Goal: Communication & Community: Answer question/provide support

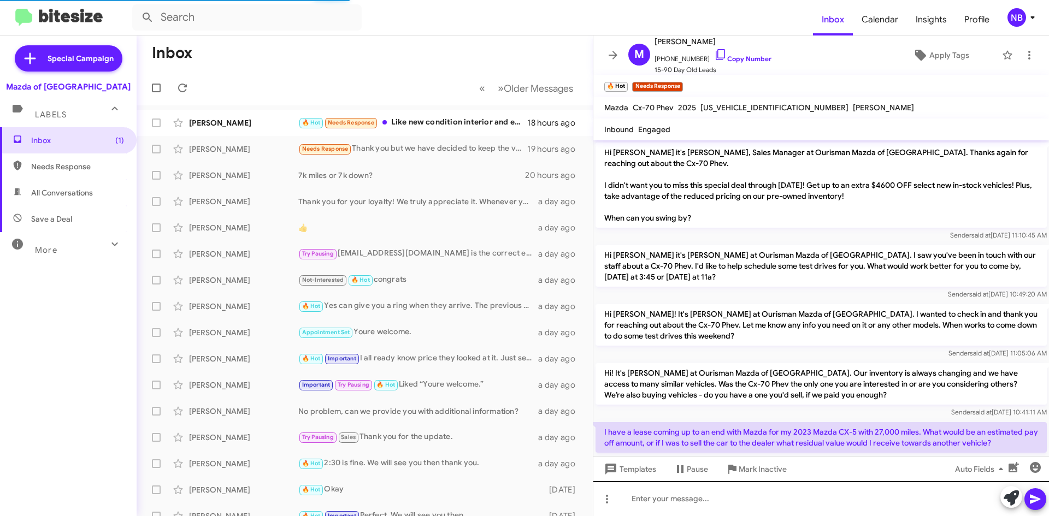
scroll to position [634, 0]
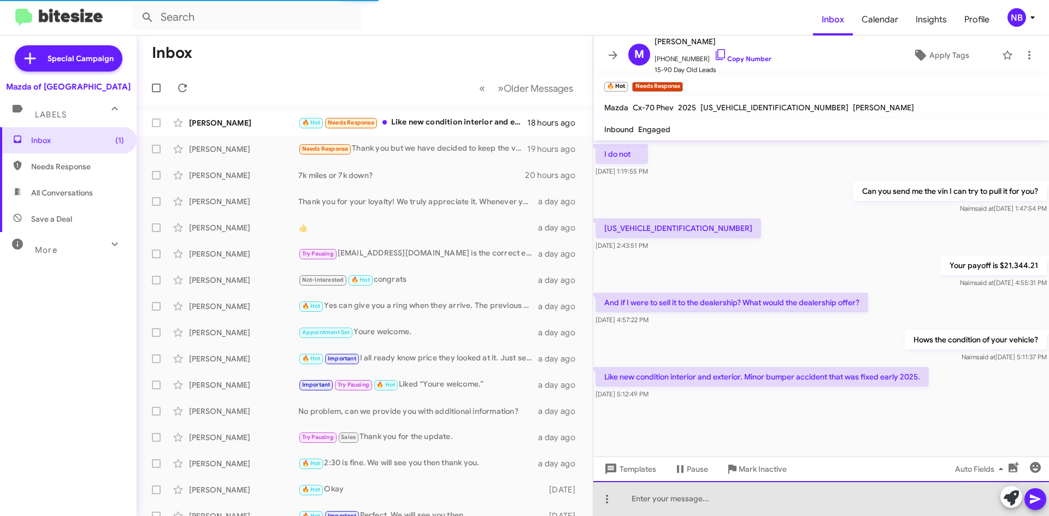
click at [728, 505] on div at bounding box center [821, 498] width 456 height 35
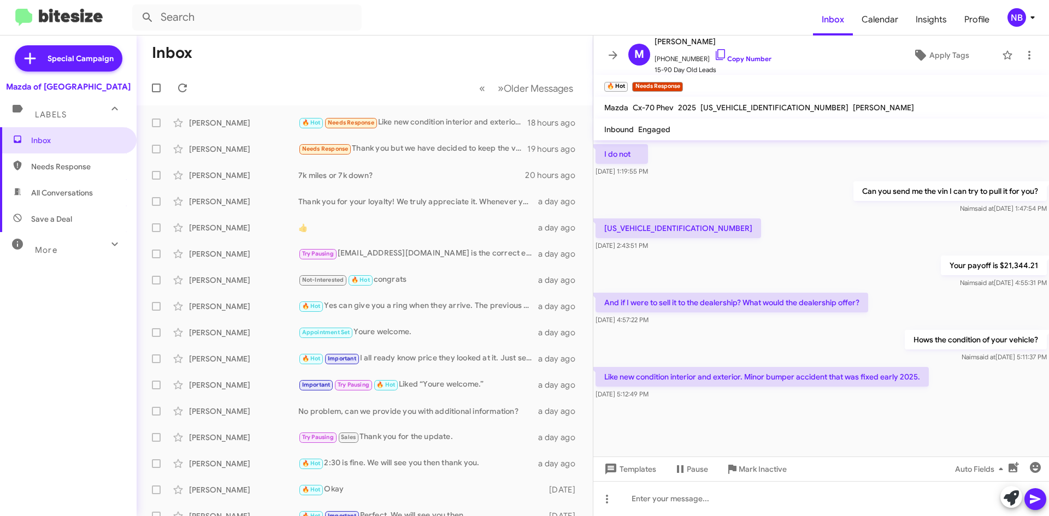
click at [735, 109] on span "[US_VEHICLE_IDENTIFICATION_NUMBER]" at bounding box center [774, 108] width 148 height 10
copy span "[US_VEHICLE_IDENTIFICATION_NUMBER]"
click at [185, 85] on icon at bounding box center [182, 88] width 9 height 9
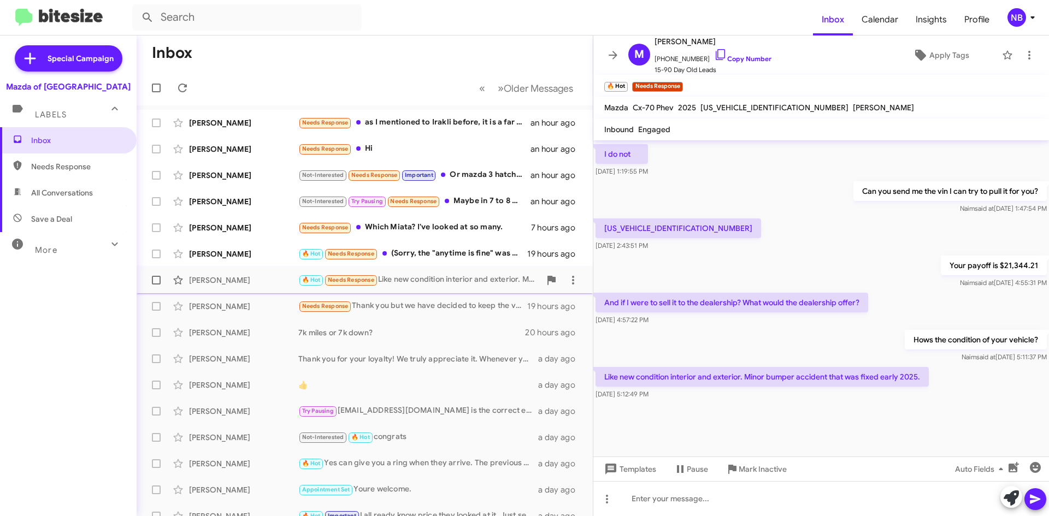
click at [438, 280] on div "🔥 Hot Needs Response Like new condition interior and exterior. Minor bumper acc…" at bounding box center [419, 280] width 242 height 13
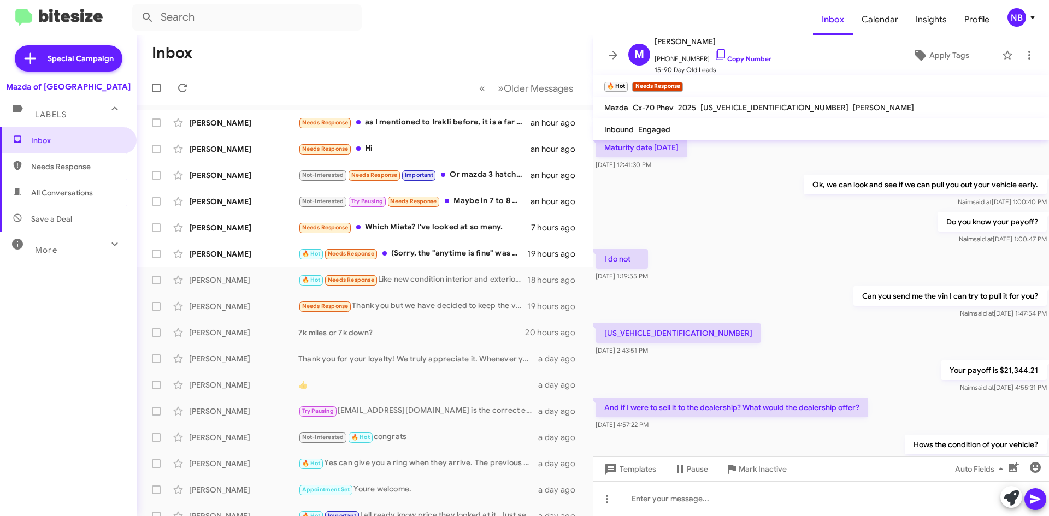
scroll to position [525, 0]
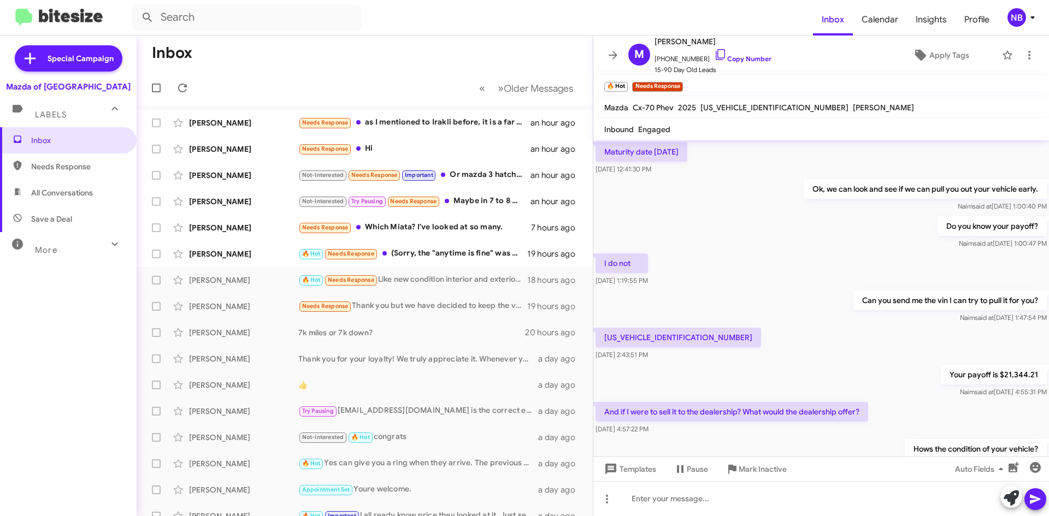
click at [661, 337] on p "[US_VEHICLE_IDENTIFICATION_NUMBER]" at bounding box center [679, 338] width 166 height 20
copy p "[US_VEHICLE_IDENTIFICATION_NUMBER]"
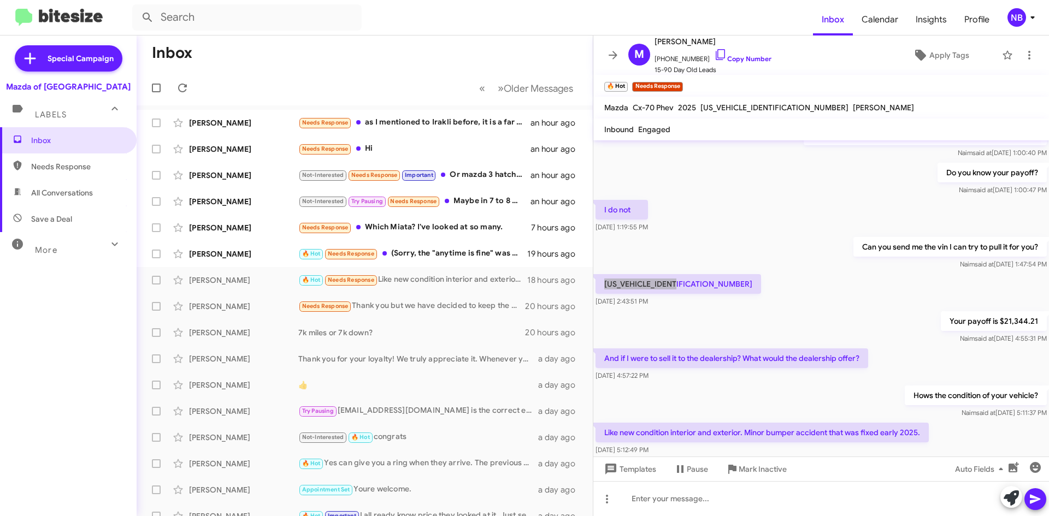
scroll to position [634, 0]
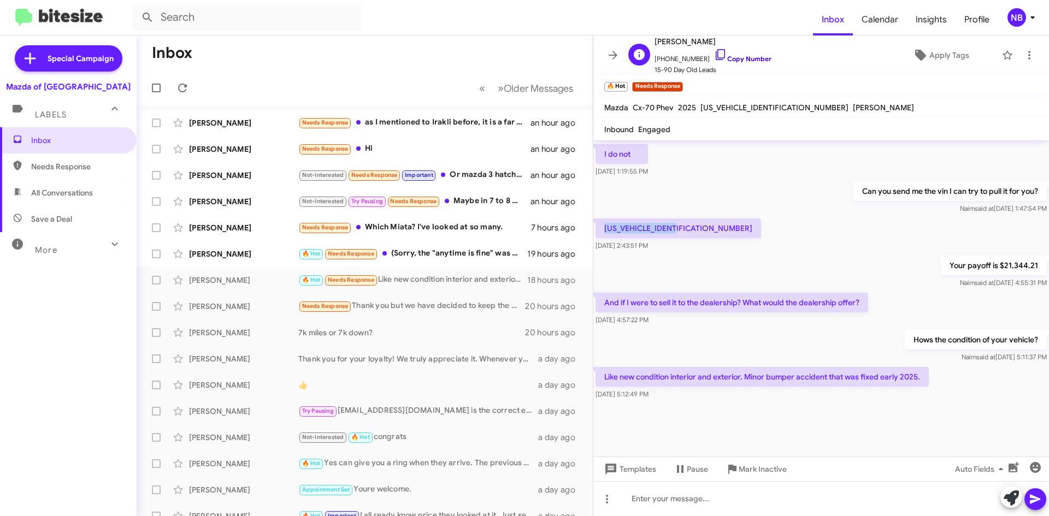
click at [755, 58] on link "Copy Number" at bounding box center [742, 59] width 57 height 8
copy p "[US_VEHICLE_IDENTIFICATION_NUMBER]"
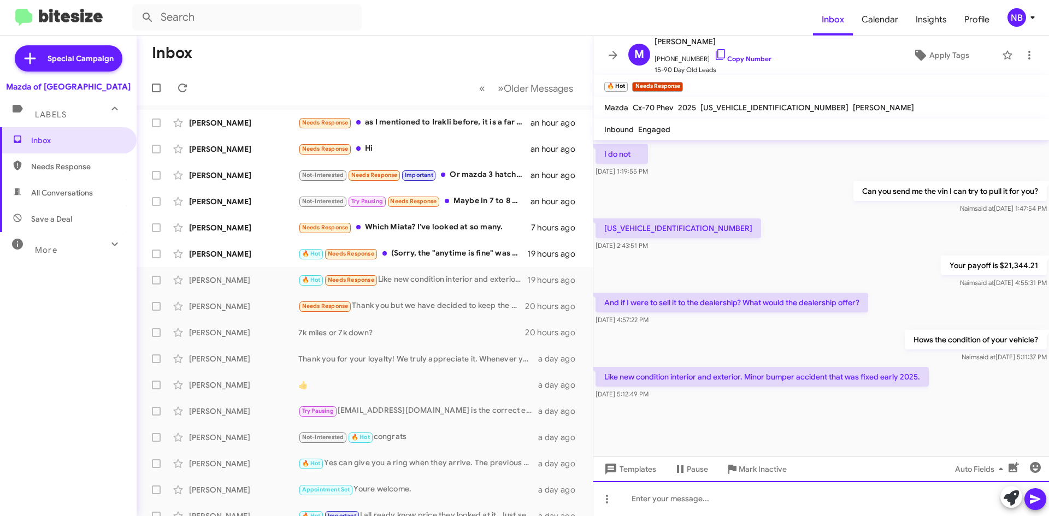
click at [722, 496] on div at bounding box center [821, 498] width 456 height 35
click at [634, 502] on div "We could give you about 18k for your vehicle." at bounding box center [821, 498] width 456 height 35
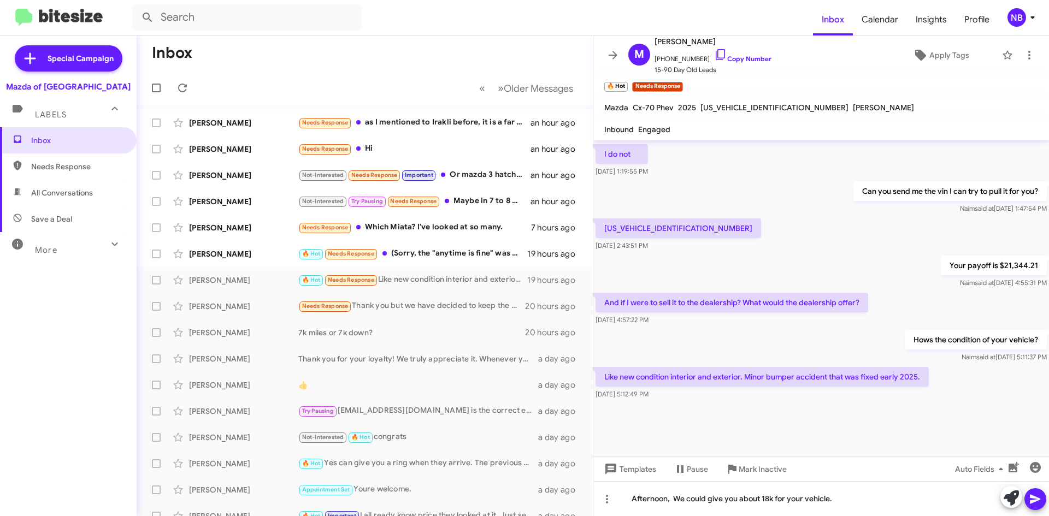
click at [1038, 498] on icon at bounding box center [1035, 499] width 10 height 9
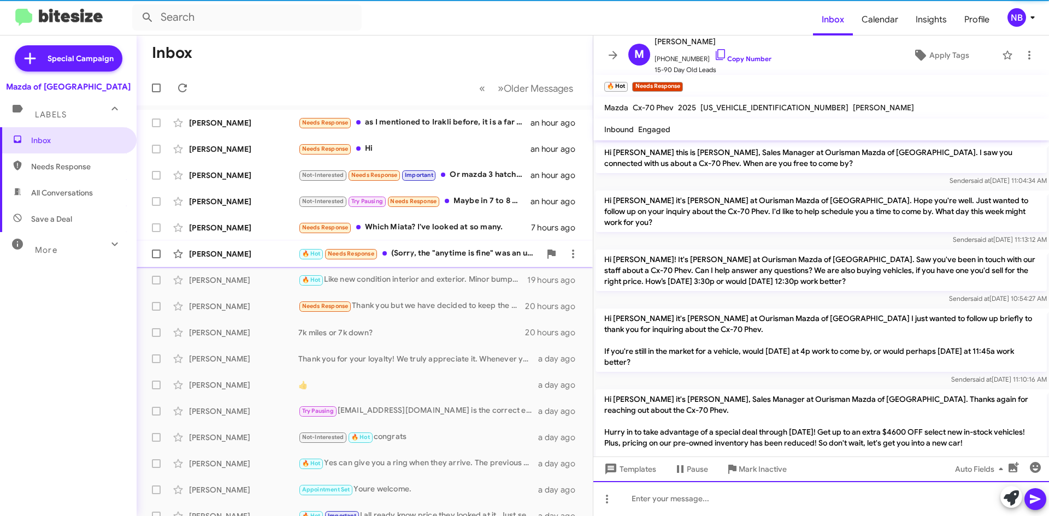
scroll to position [55, 0]
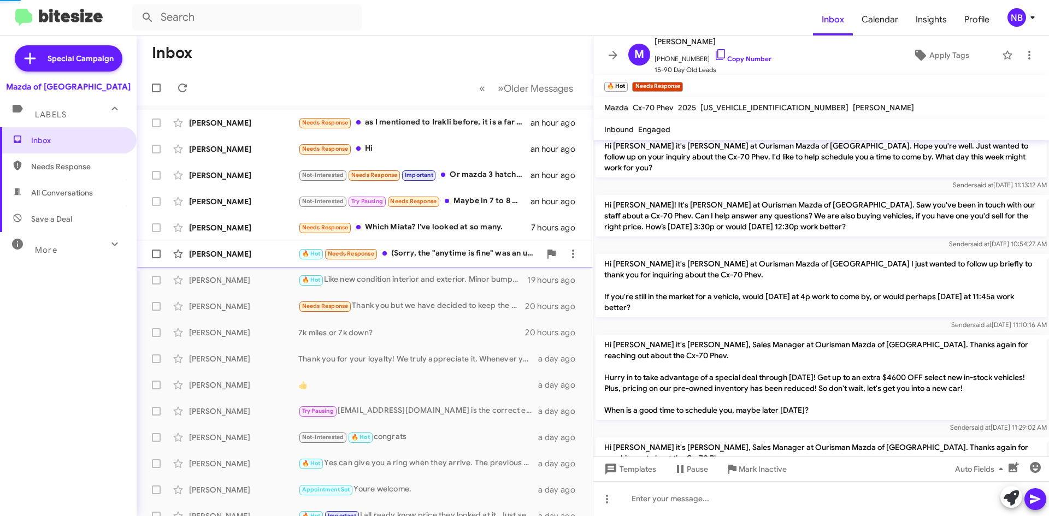
click at [448, 256] on div "🔥 Hot Needs Response (Sorry, the "anytime is fine" was an unintended auto reply." at bounding box center [419, 254] width 242 height 13
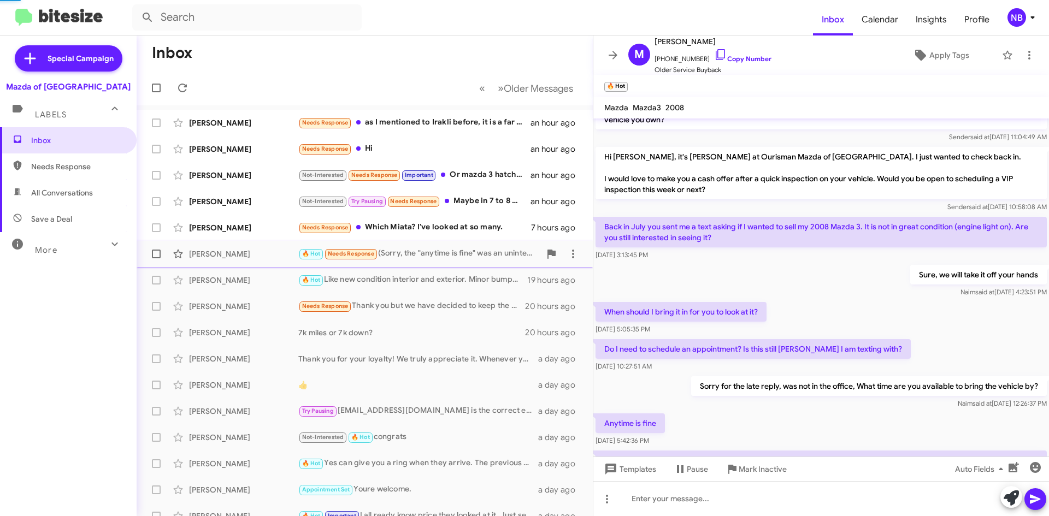
scroll to position [159, 0]
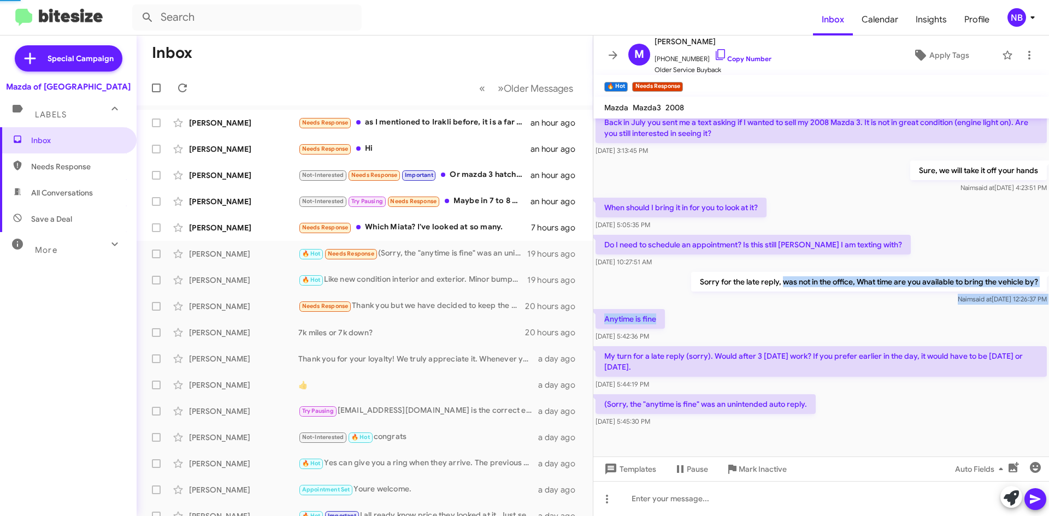
drag, startPoint x: 779, startPoint y: 286, endPoint x: 775, endPoint y: 358, distance: 71.7
click at [847, 311] on div "Hi [PERSON_NAME] this is [PERSON_NAME], Internet Manager at Ourisman Mazda of […" at bounding box center [821, 195] width 456 height 470
drag, startPoint x: 614, startPoint y: 358, endPoint x: 719, endPoint y: 364, distance: 105.1
click at [719, 364] on p "My turn for a late reply (sorry). Would after 3 [DATE] work? If you prefer earl…" at bounding box center [821, 361] width 451 height 31
click at [740, 359] on p "My turn for a late reply (sorry). Would after 3 [DATE] work? If you prefer earl…" at bounding box center [821, 361] width 451 height 31
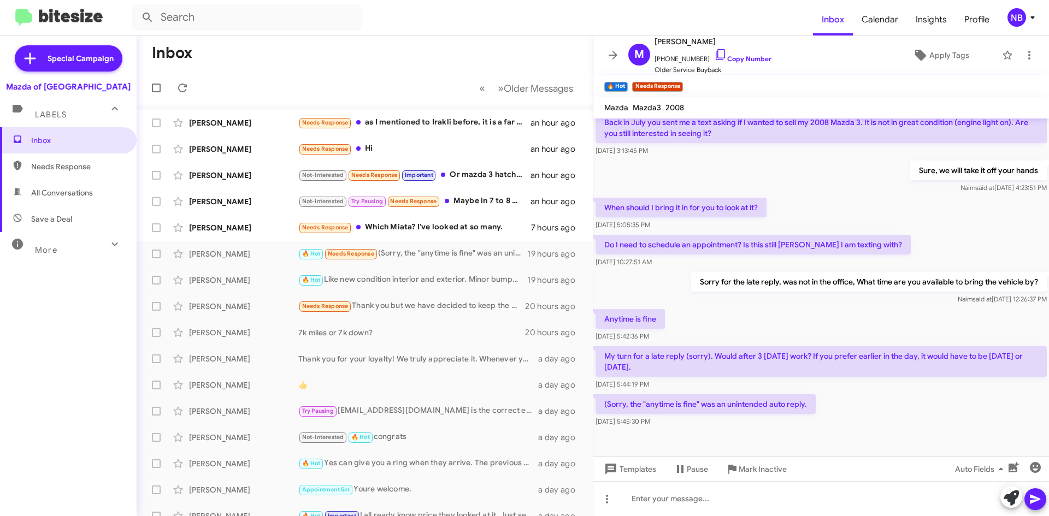
drag, startPoint x: 843, startPoint y: 357, endPoint x: 927, endPoint y: 368, distance: 85.3
click at [927, 368] on p "My turn for a late reply (sorry). Would after 3 [DATE] work? If you prefer earl…" at bounding box center [821, 361] width 451 height 31
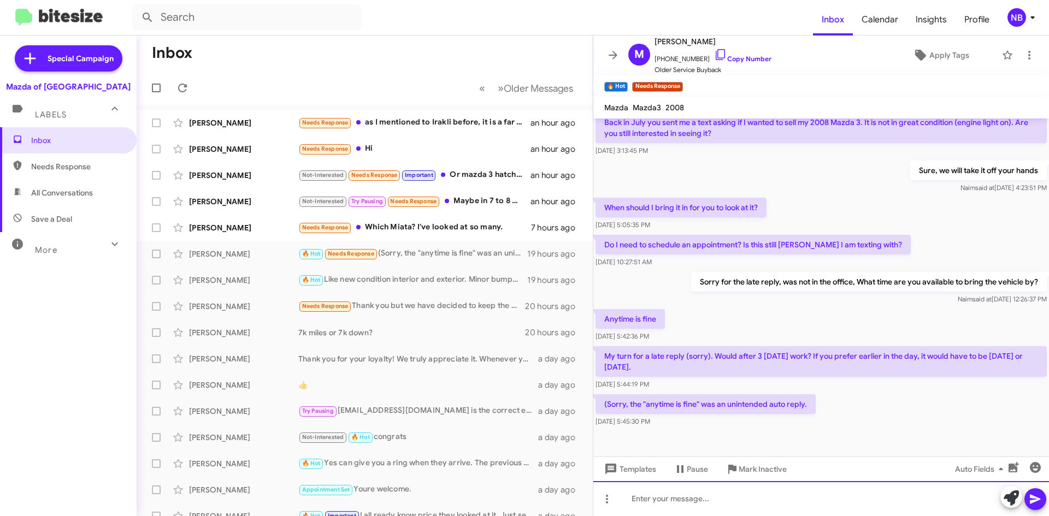
click at [724, 493] on div at bounding box center [821, 498] width 456 height 35
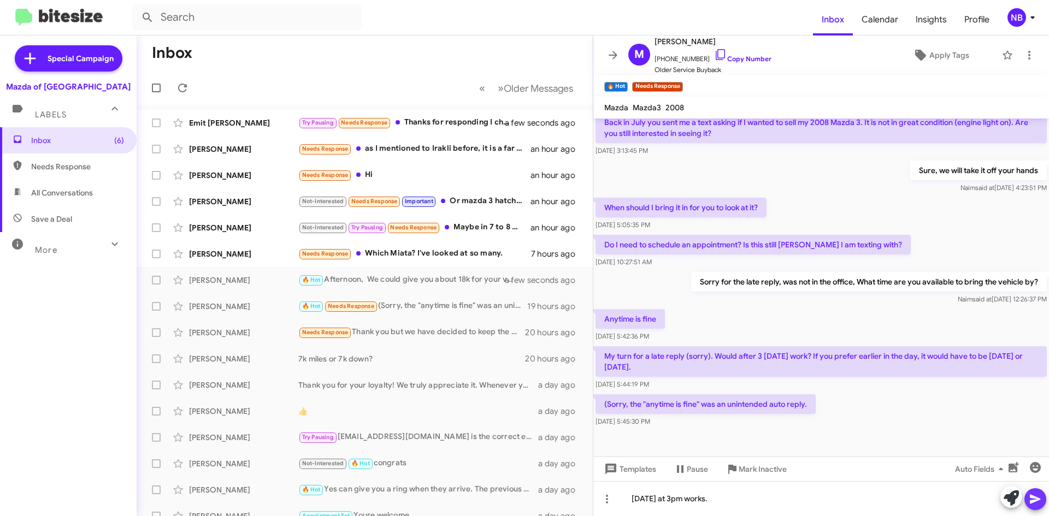
click at [1038, 497] on icon at bounding box center [1035, 499] width 13 height 13
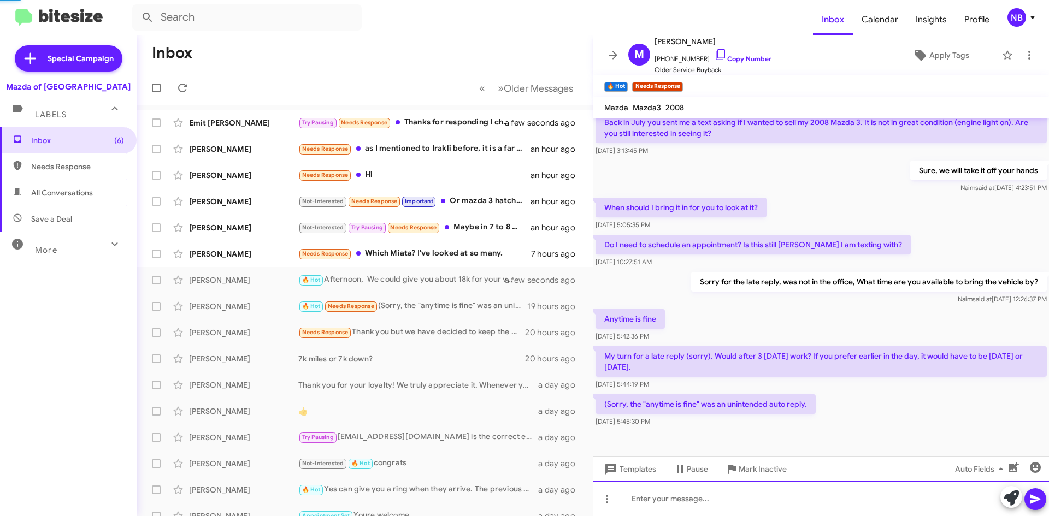
scroll to position [0, 0]
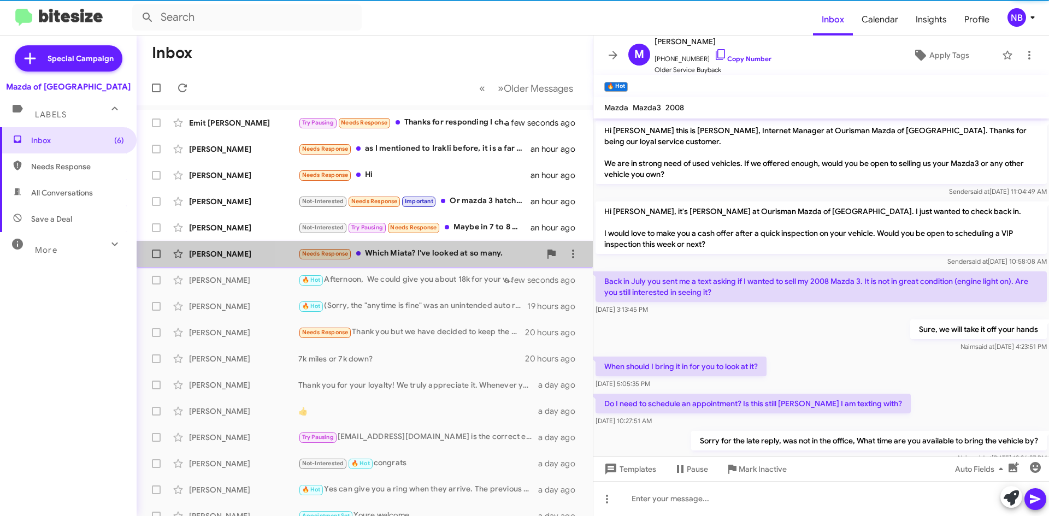
click at [444, 256] on div "Needs Response Which Miata? I've looked at so many." at bounding box center [419, 254] width 242 height 13
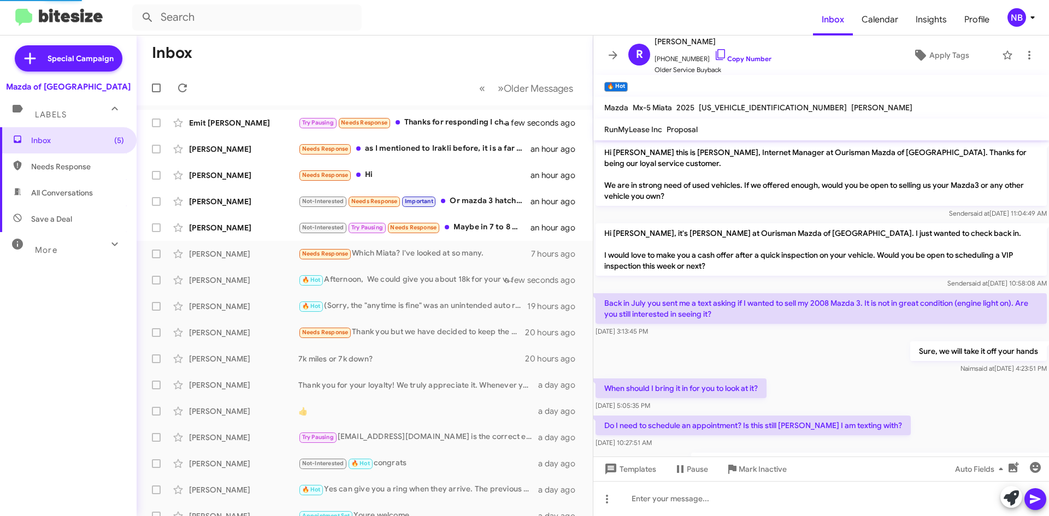
scroll to position [312, 0]
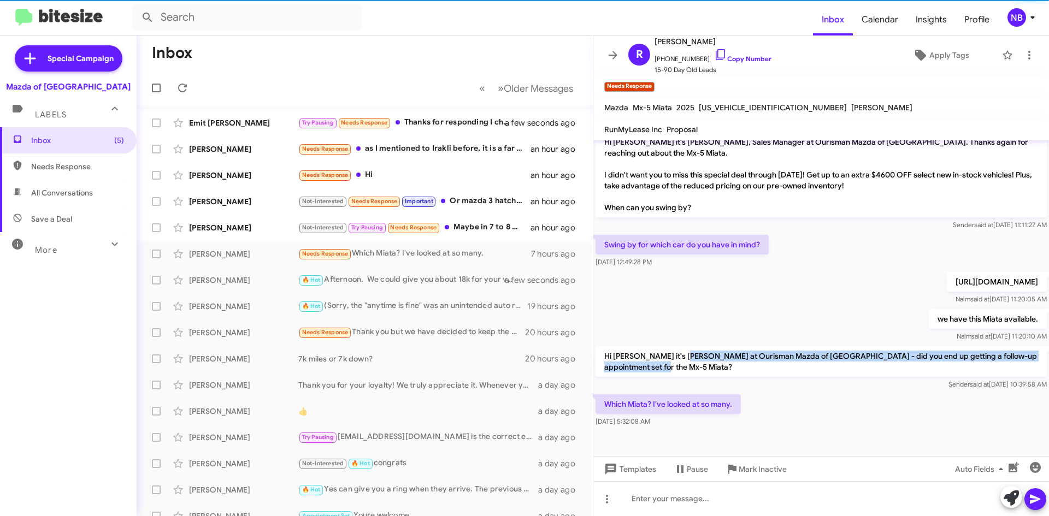
drag, startPoint x: 683, startPoint y: 360, endPoint x: 791, endPoint y: 376, distance: 109.0
click at [791, 376] on p "Hi [PERSON_NAME] it's [PERSON_NAME] at Ourisman Mazda of [GEOGRAPHIC_DATA] - di…" at bounding box center [821, 361] width 451 height 31
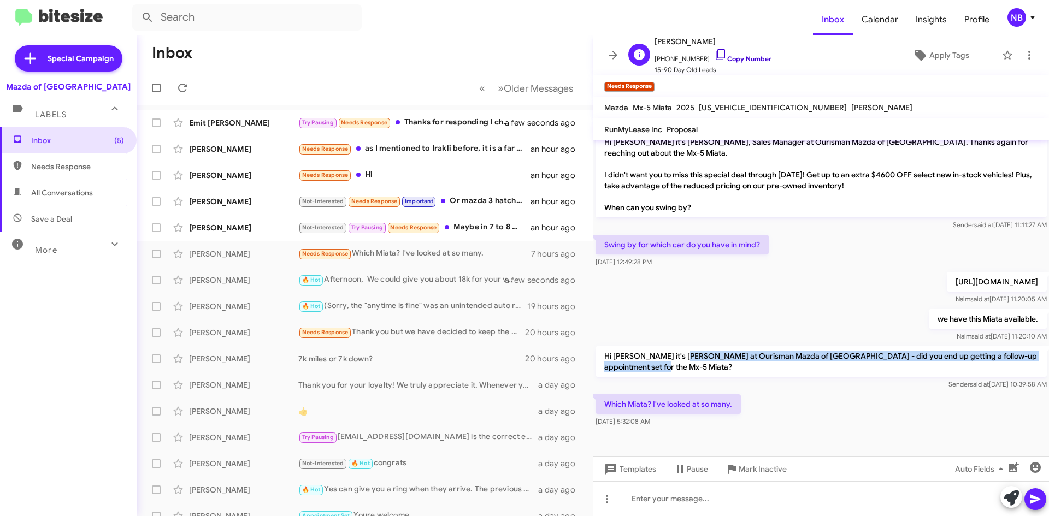
click at [738, 57] on link "Copy Number" at bounding box center [742, 59] width 57 height 8
copy p "ant at Ourisman Mazda of [GEOGRAPHIC_DATA] - did you end up getting a follow-up…"
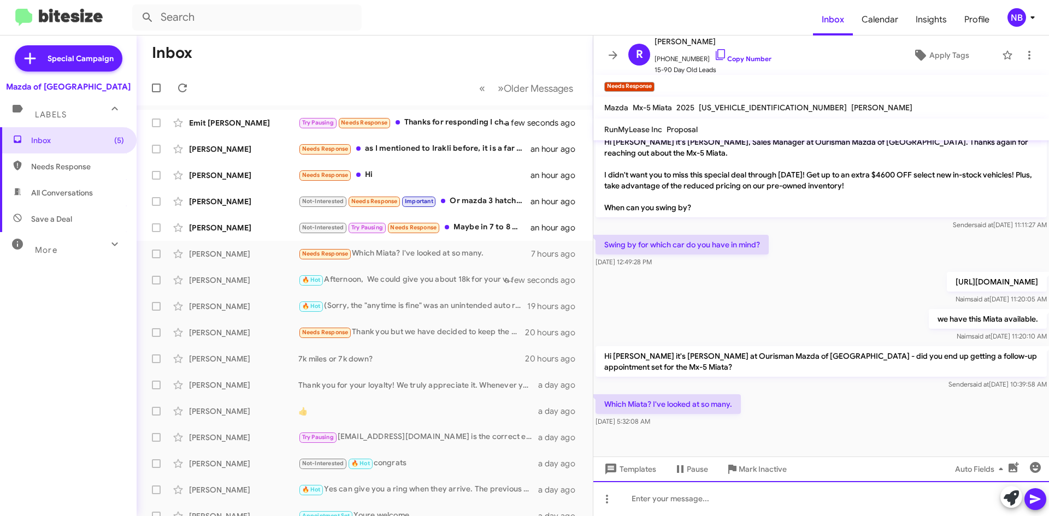
click at [653, 499] on div at bounding box center [821, 498] width 456 height 35
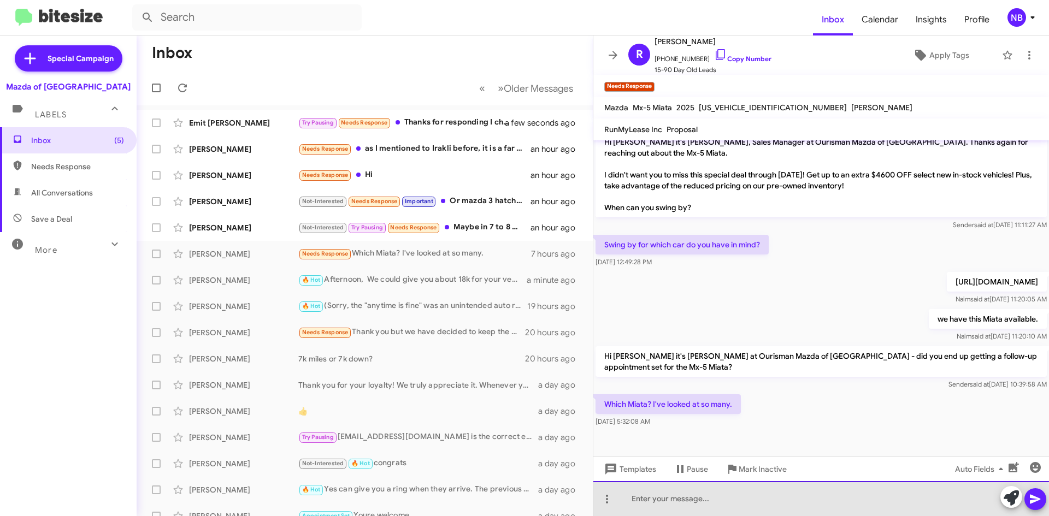
click at [726, 504] on div at bounding box center [821, 498] width 456 height 35
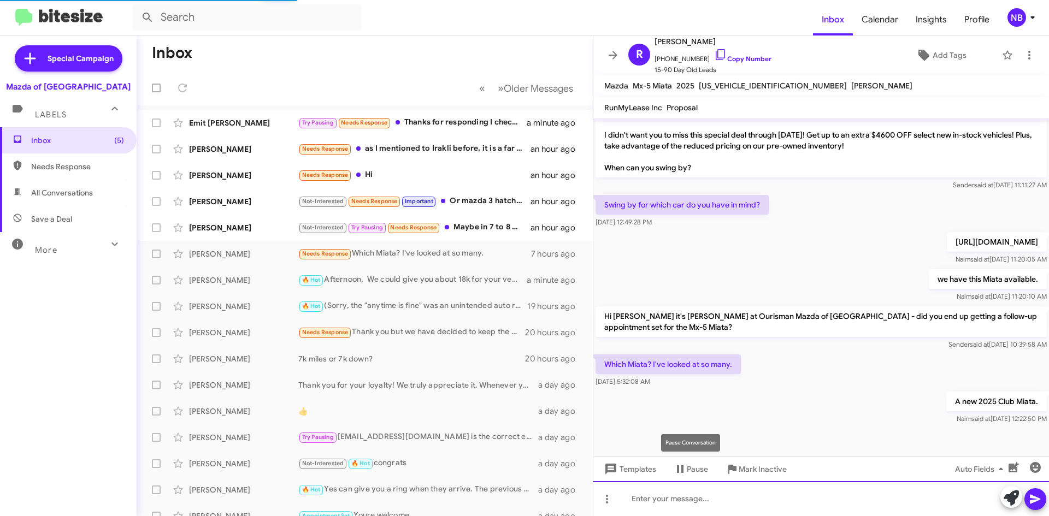
scroll to position [330, 0]
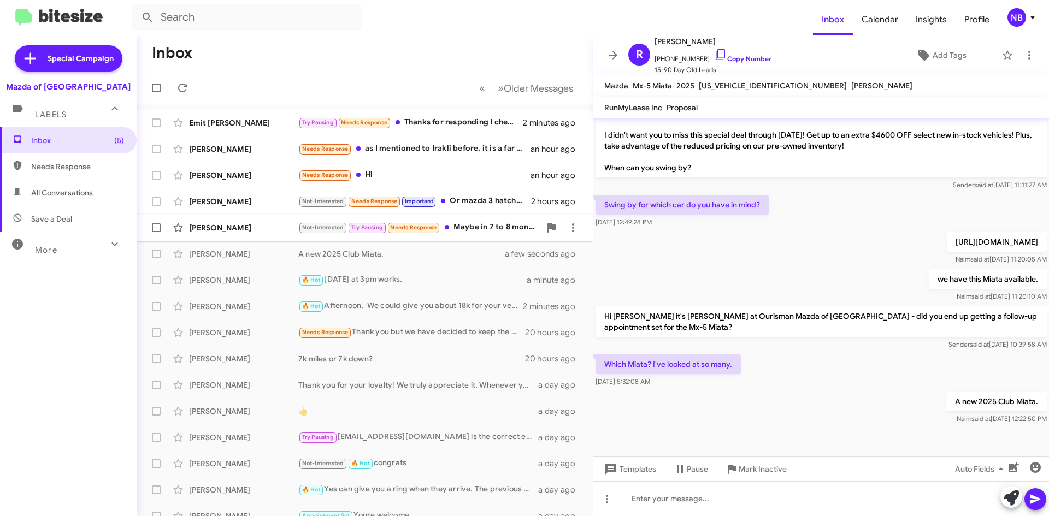
click at [476, 231] on div "Not-Interested Try Pausing Needs Response Maybe in 7 to 8 months" at bounding box center [419, 227] width 242 height 13
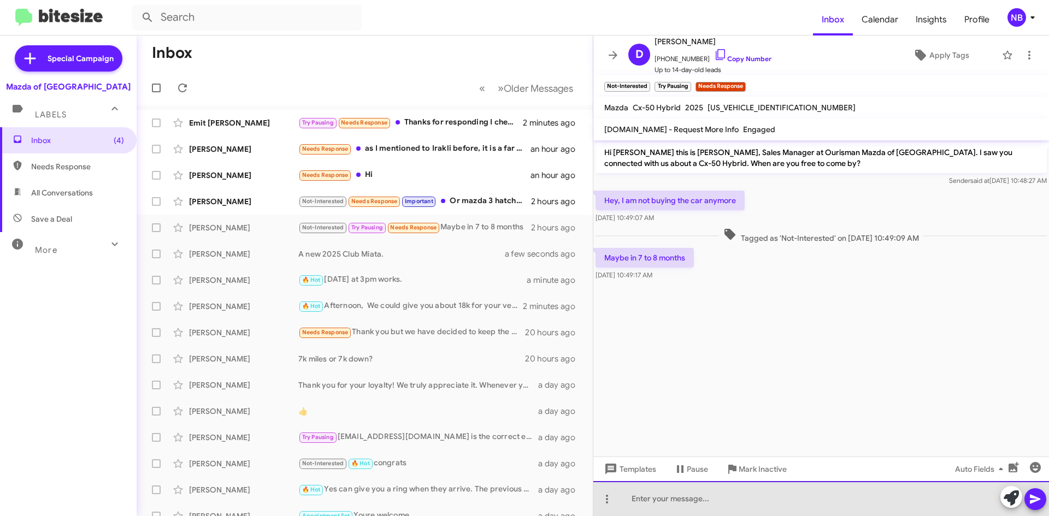
click at [658, 496] on div at bounding box center [821, 498] width 456 height 35
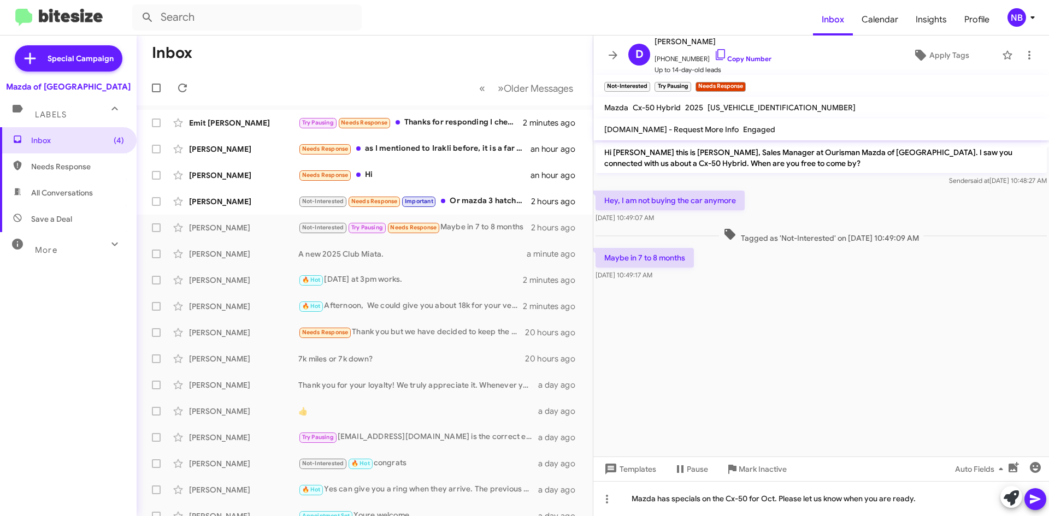
click at [1034, 496] on icon at bounding box center [1035, 499] width 13 height 13
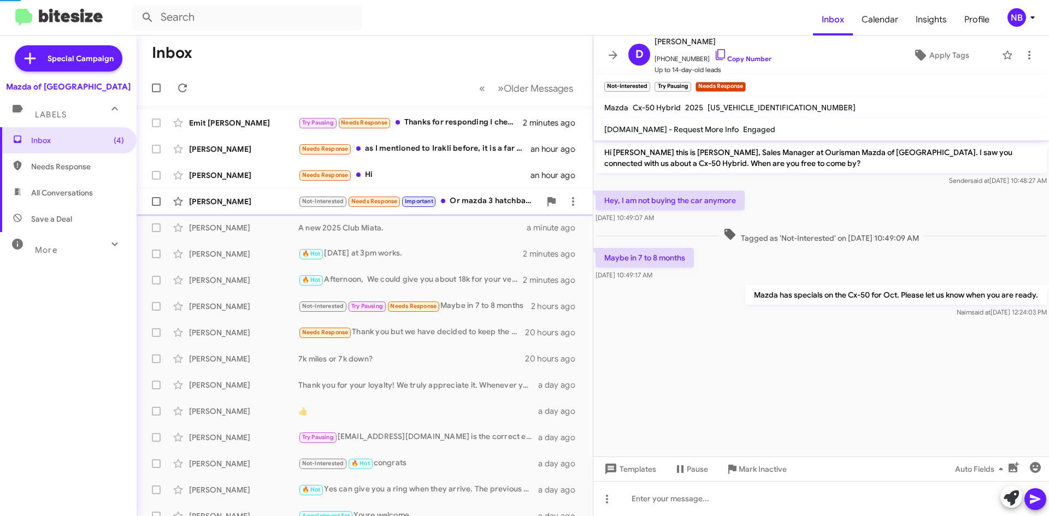
click at [455, 197] on div "Not-Interested Needs Response Important Or mazda 3 hatchback out the door as we…" at bounding box center [419, 201] width 242 height 13
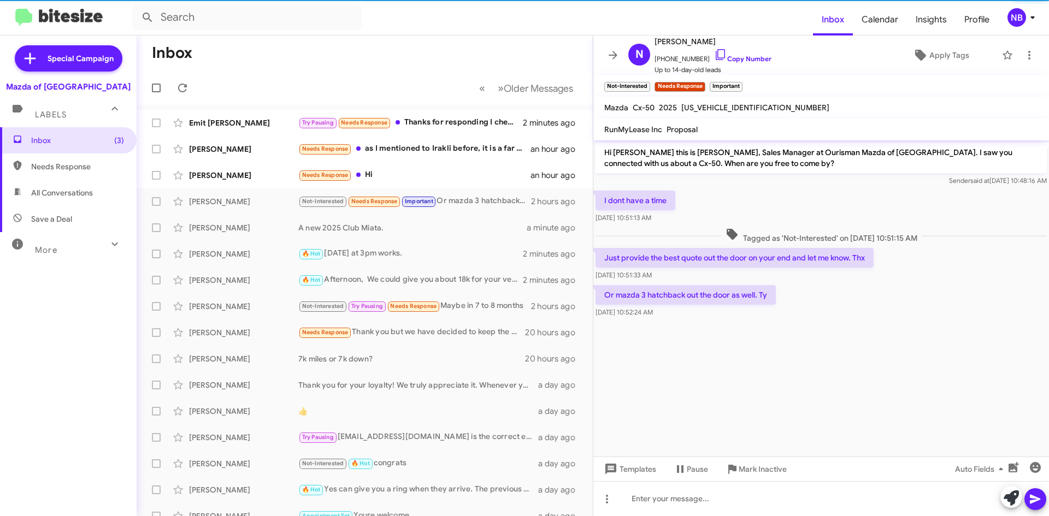
drag, startPoint x: 622, startPoint y: 258, endPoint x: 845, endPoint y: 274, distance: 222.9
click at [845, 274] on div "Just provide the best quote out the door on your end and let me know. Thx [DATE…" at bounding box center [735, 264] width 278 height 33
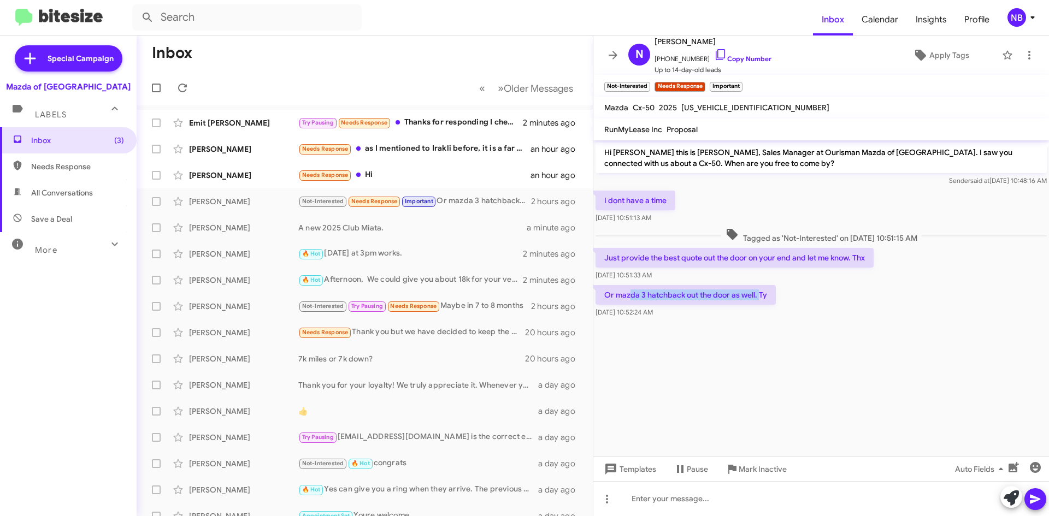
drag, startPoint x: 631, startPoint y: 296, endPoint x: 759, endPoint y: 302, distance: 129.1
click at [759, 302] on p "Or mazda 3 hatchback out the door as well. Ty" at bounding box center [686, 295] width 180 height 20
click at [682, 301] on p "Or mazda 3 hatchback out the door as well. Ty" at bounding box center [686, 295] width 180 height 20
click at [728, 57] on link "Copy Number" at bounding box center [742, 59] width 57 height 8
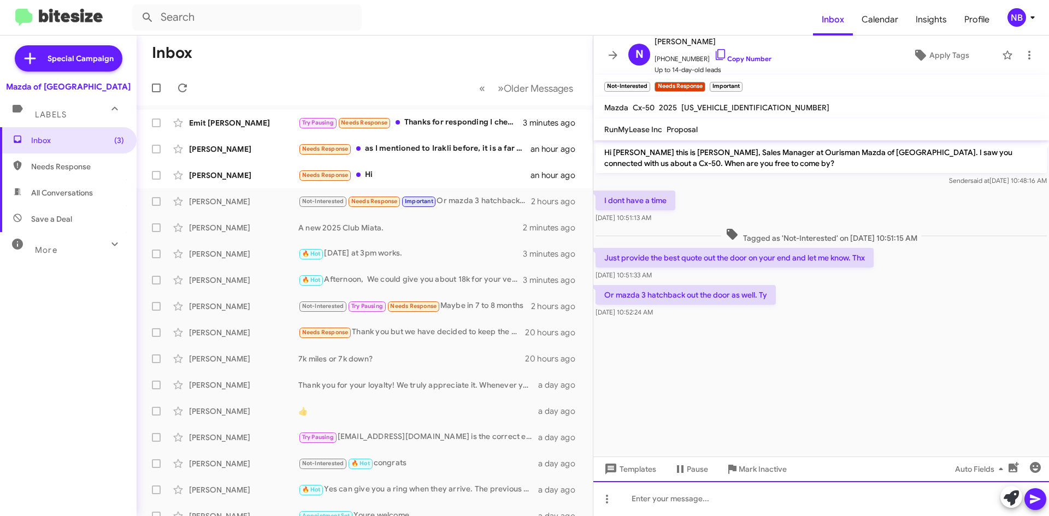
click at [687, 508] on div at bounding box center [821, 498] width 456 height 35
click at [947, 504] on div "Looks like we texted you a quote [DATE] on the same vehicle. Would you like to" at bounding box center [821, 498] width 456 height 35
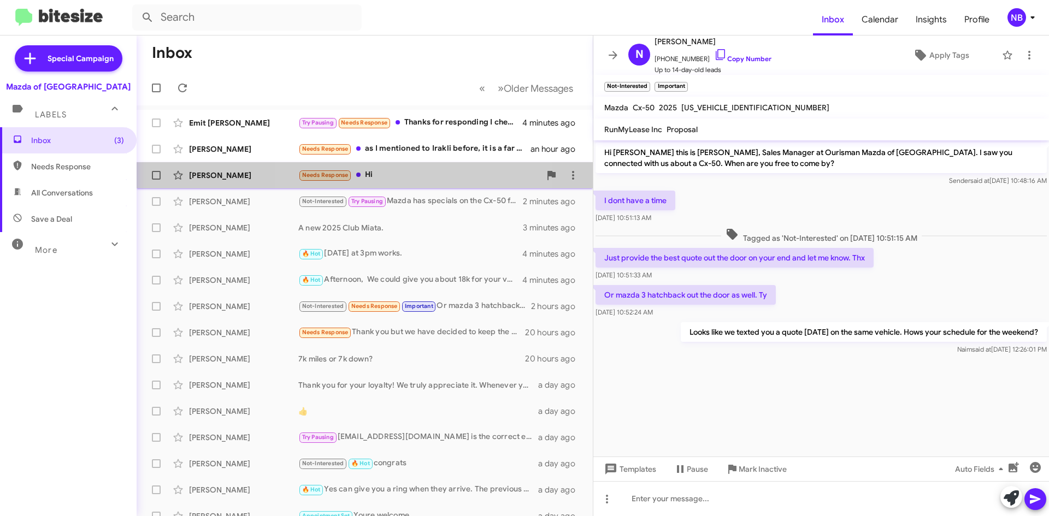
click at [398, 185] on div "[PERSON_NAME] Needs Response Hi an hour ago" at bounding box center [364, 175] width 439 height 22
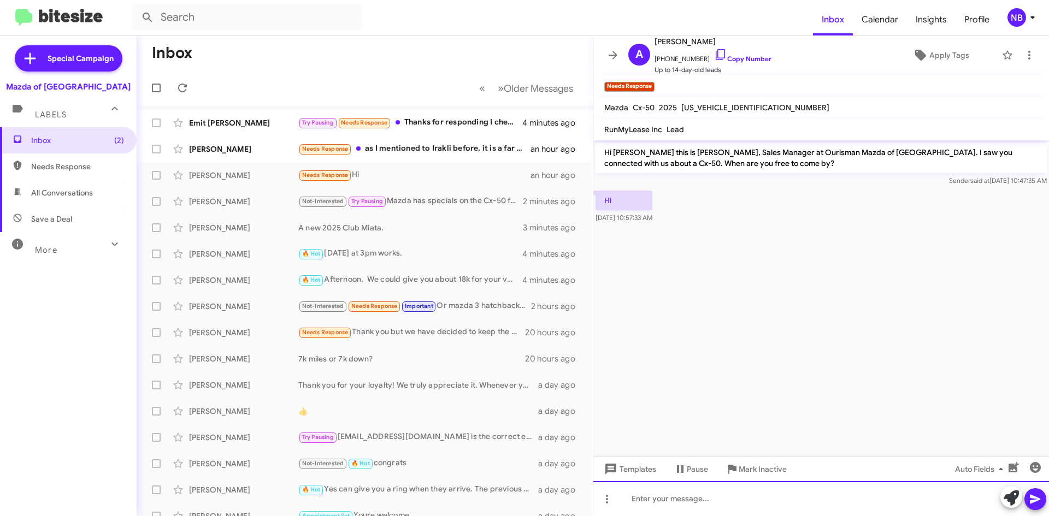
click at [661, 495] on div at bounding box center [821, 498] width 456 height 35
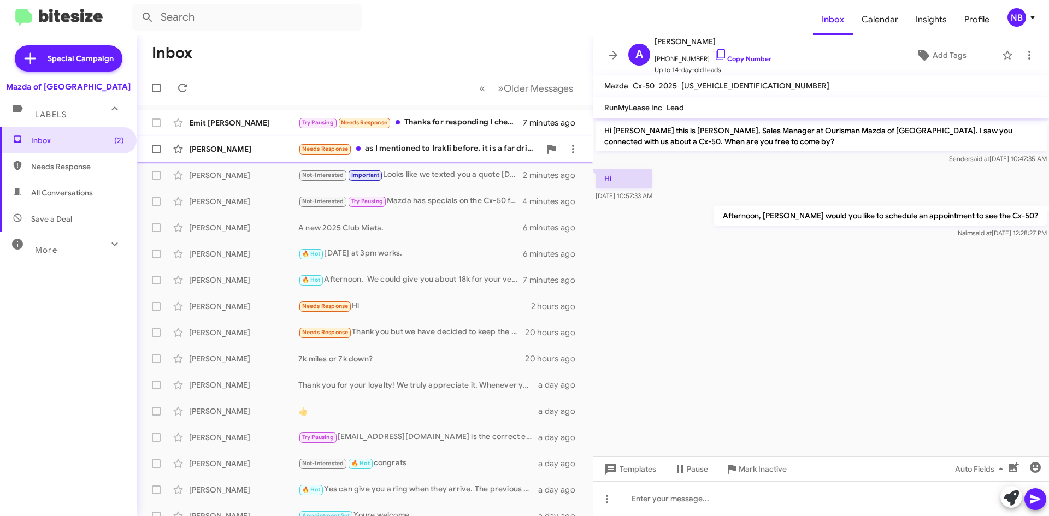
click at [462, 146] on div "Needs Response as I mentioned to Irakli before, it is a far drive for me so I w…" at bounding box center [419, 149] width 242 height 13
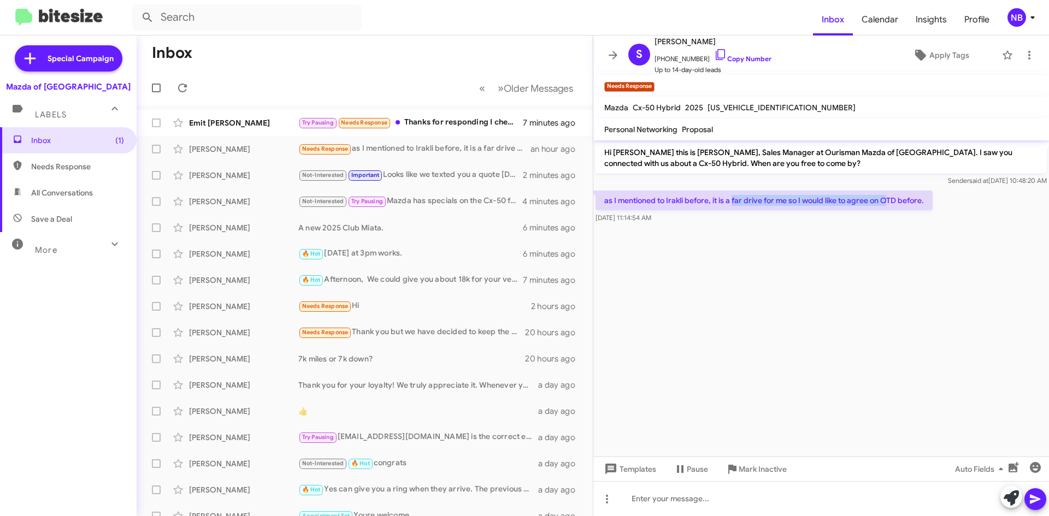
drag, startPoint x: 751, startPoint y: 199, endPoint x: 887, endPoint y: 208, distance: 136.3
click at [887, 208] on p "as I mentioned to Irakli before, it is a far drive for me so I would like to ag…" at bounding box center [764, 201] width 337 height 20
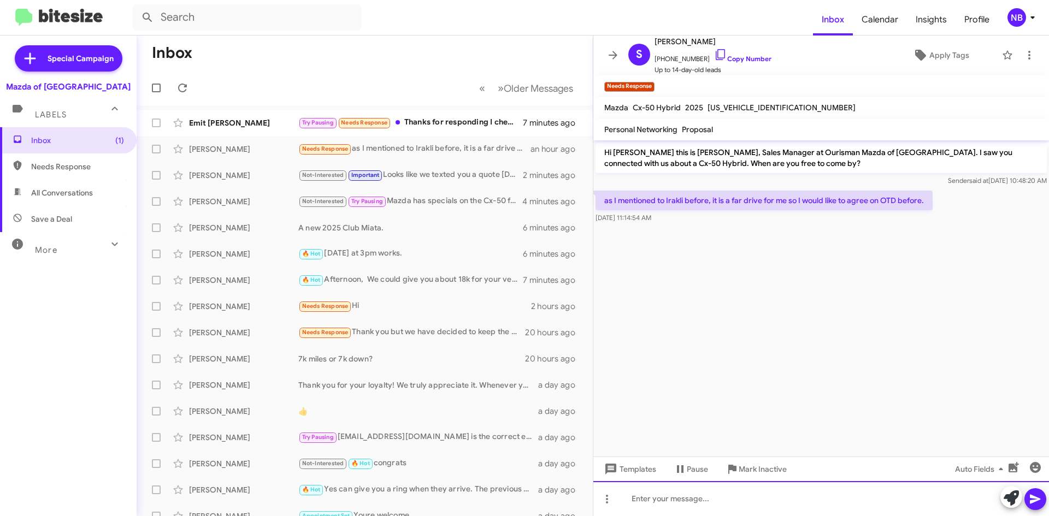
click at [652, 496] on div at bounding box center [821, 498] width 456 height 35
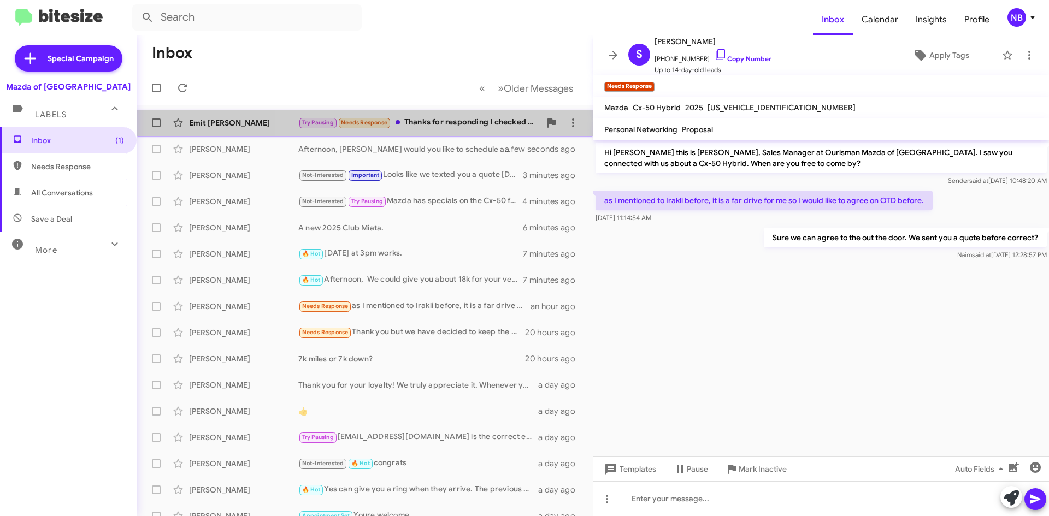
click at [445, 117] on div "Try Pausing Needs Response Thanks for responding I checked my credit score is 4…" at bounding box center [419, 122] width 242 height 13
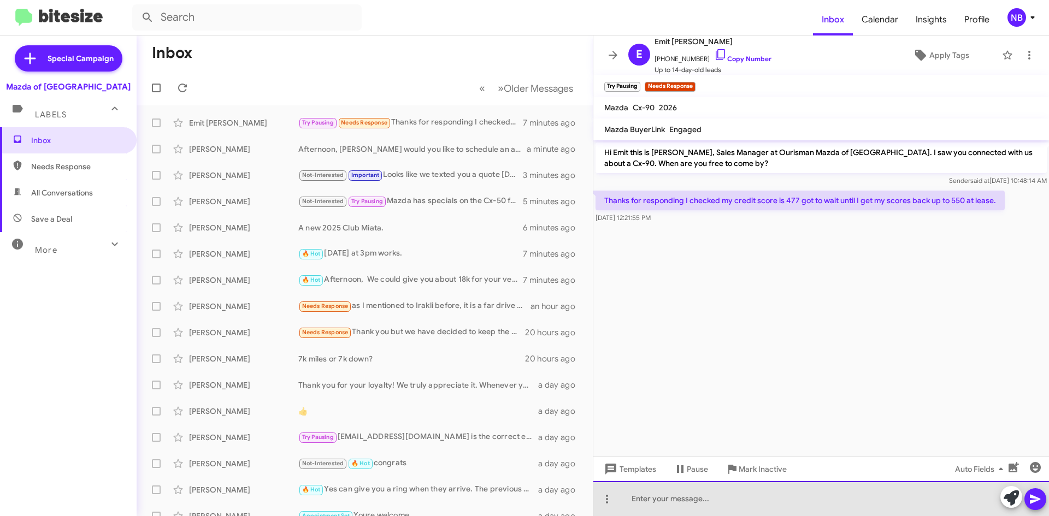
click at [722, 498] on div at bounding box center [821, 498] width 456 height 35
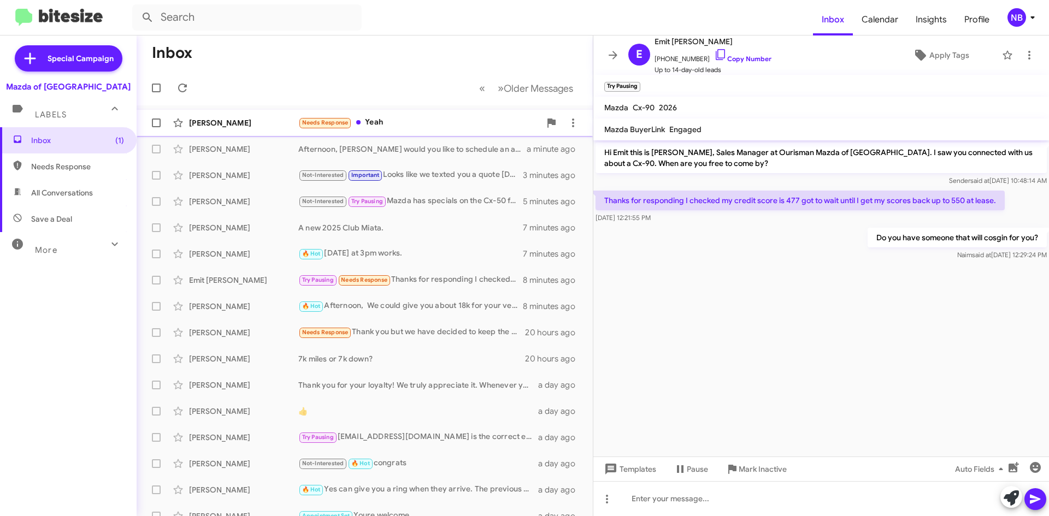
click at [405, 124] on div "Needs Response Yeah" at bounding box center [419, 122] width 242 height 13
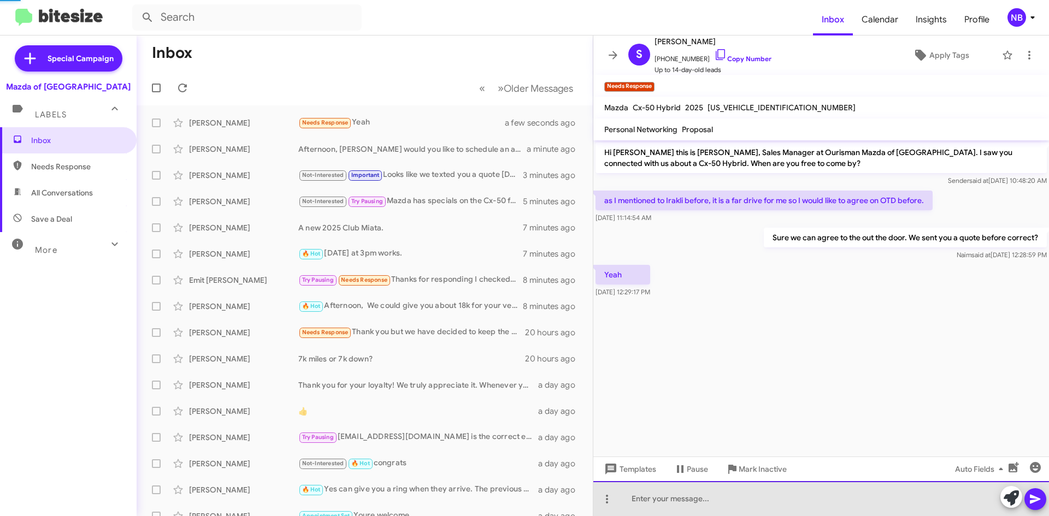
click at [635, 504] on div at bounding box center [821, 498] width 456 height 35
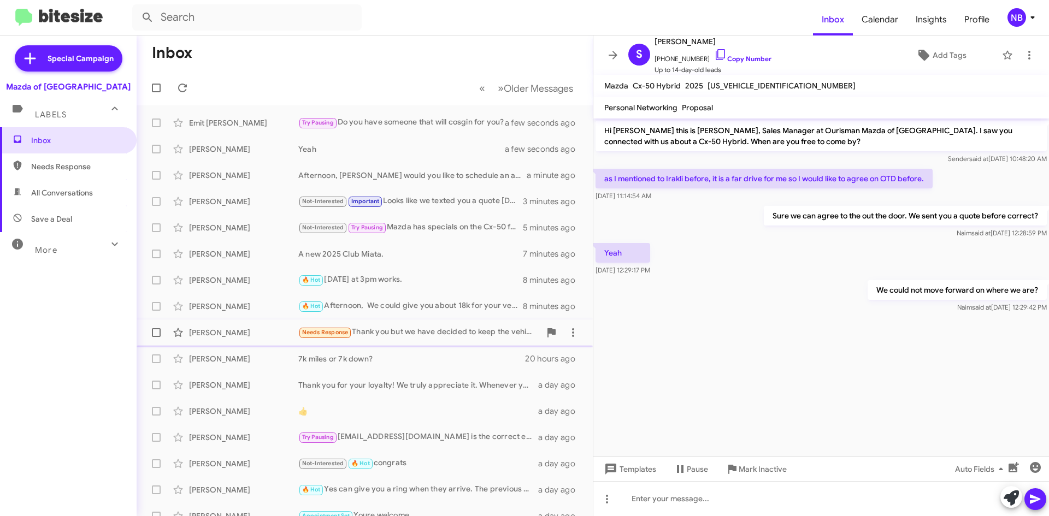
click at [470, 335] on div "Needs Response Thank you but we have decided to keep the vehicle till the end o…" at bounding box center [419, 332] width 242 height 13
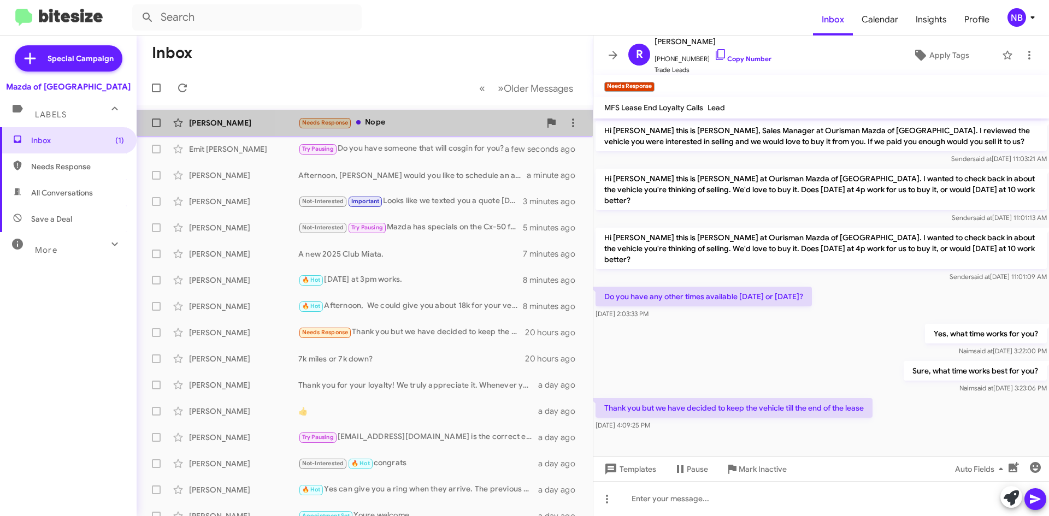
click at [441, 118] on div "Needs Response Nope" at bounding box center [419, 122] width 242 height 13
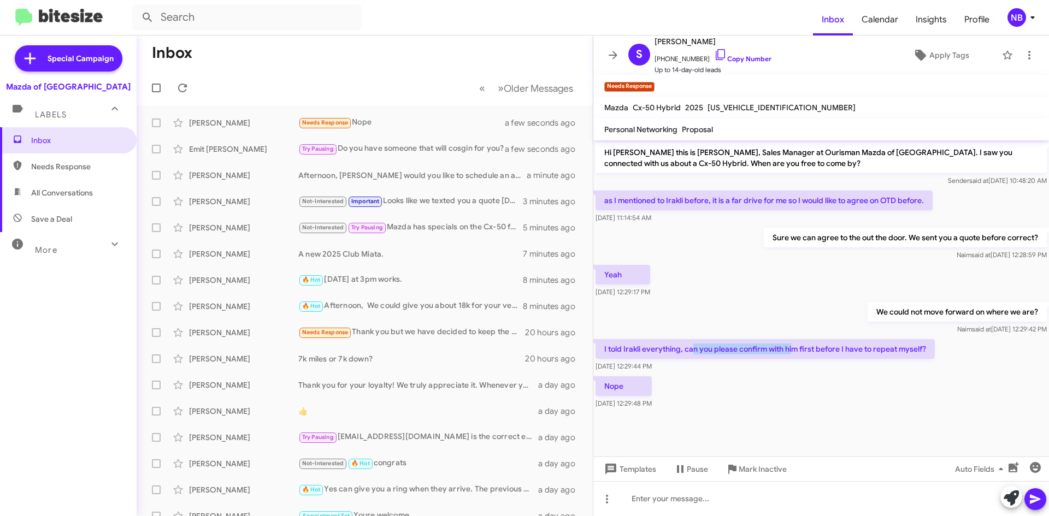
drag, startPoint x: 694, startPoint y: 351, endPoint x: 794, endPoint y: 352, distance: 99.4
click at [794, 352] on p "I told Irakli everything, can you please confirm with him first before I have t…" at bounding box center [765, 349] width 339 height 20
click at [728, 55] on link "Copy Number" at bounding box center [742, 59] width 57 height 8
copy p "n you please confirm with hi"
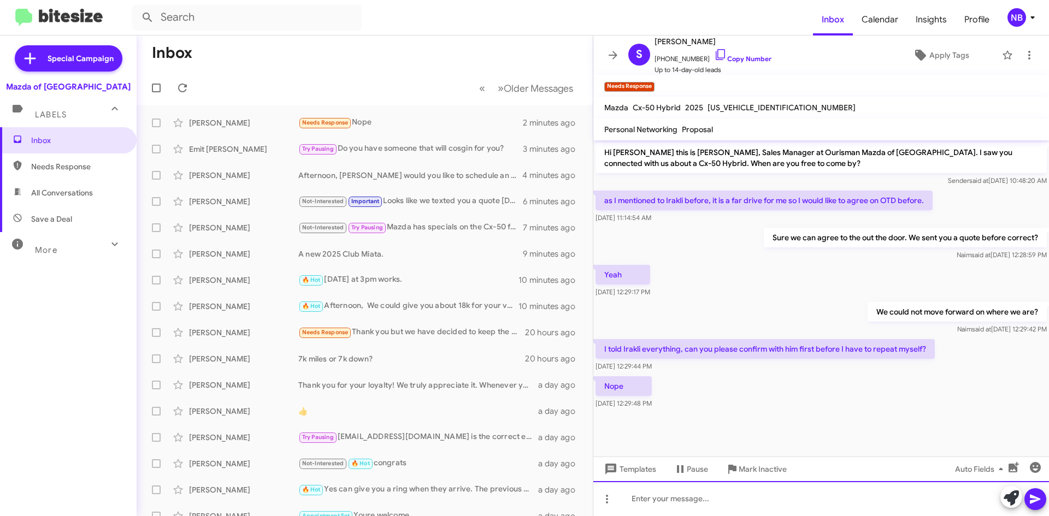
click at [729, 500] on div at bounding box center [821, 498] width 456 height 35
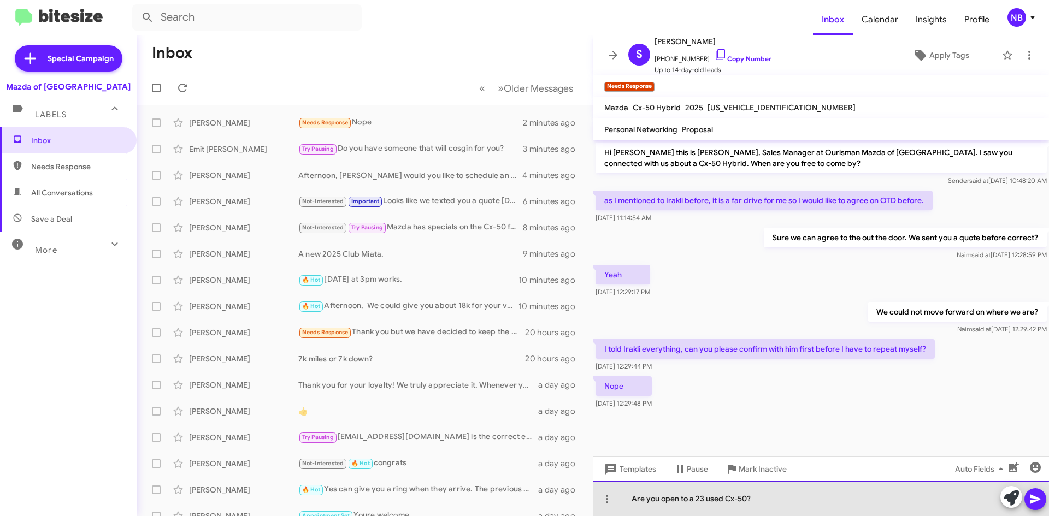
click at [708, 504] on div "Are you open to a 23 used Cx-50?" at bounding box center [821, 498] width 456 height 35
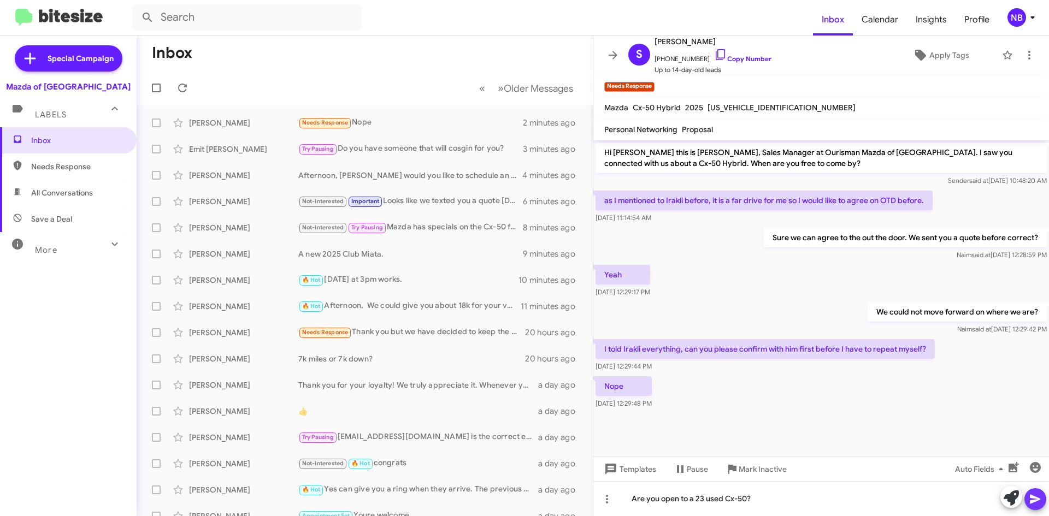
click at [1038, 494] on icon at bounding box center [1035, 499] width 13 height 13
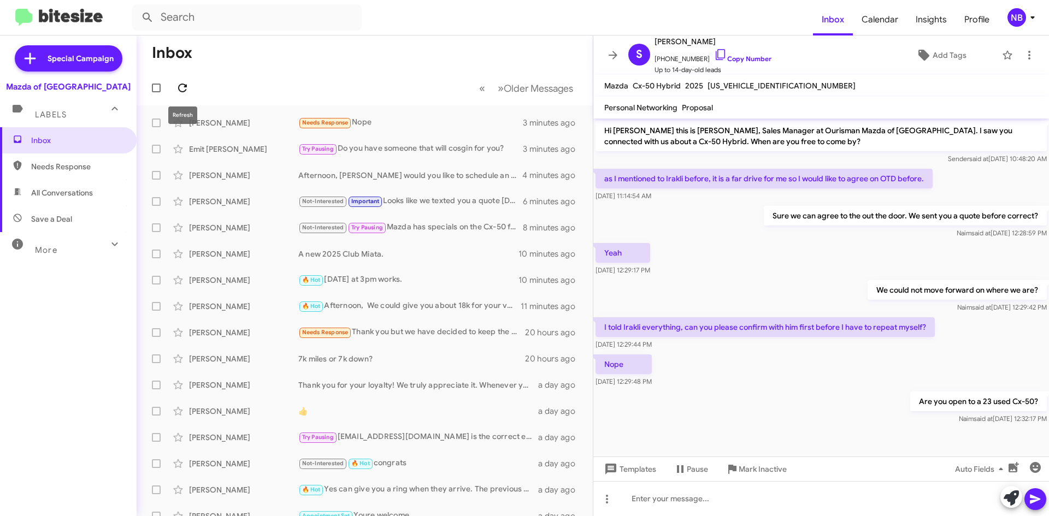
click at [182, 83] on icon at bounding box center [182, 87] width 13 height 13
